Goal: Book appointment/travel/reservation

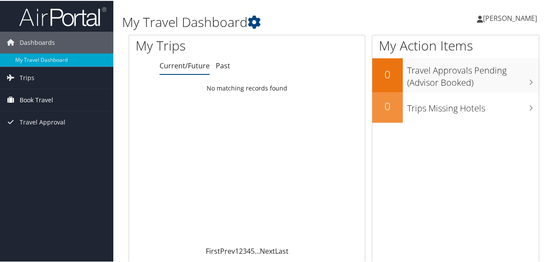
click at [37, 102] on span "Book Travel" at bounding box center [37, 100] width 34 height 22
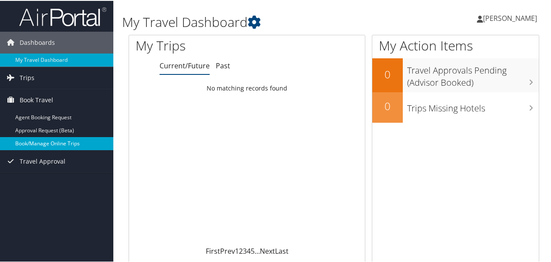
click at [42, 145] on link "Book/Manage Online Trips" at bounding box center [56, 142] width 113 height 13
